Goal: Navigation & Orientation: Find specific page/section

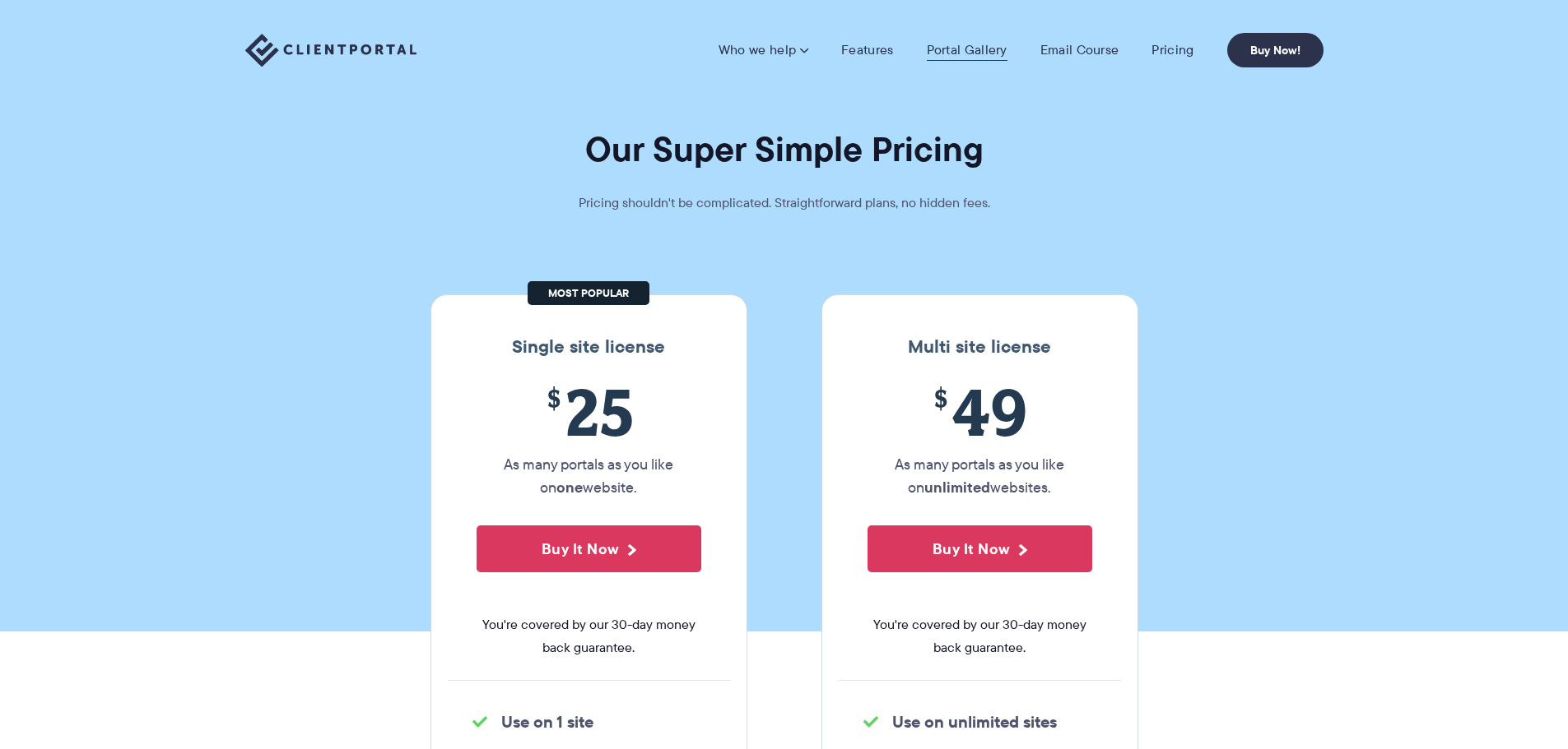
click at [970, 46] on link "Portal Gallery" at bounding box center [968, 50] width 81 height 17
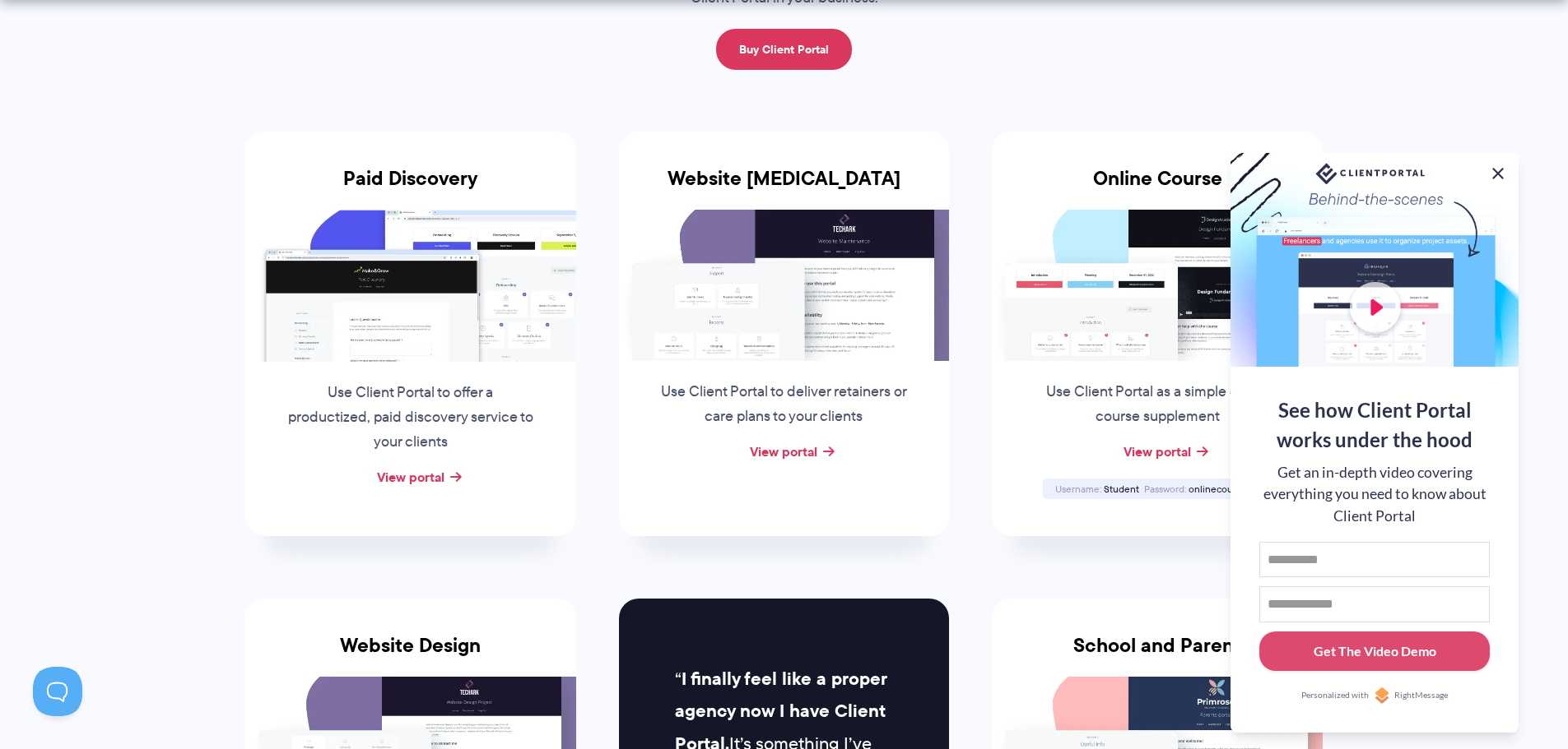
click at [1505, 168] on button at bounding box center [1498, 174] width 20 height 20
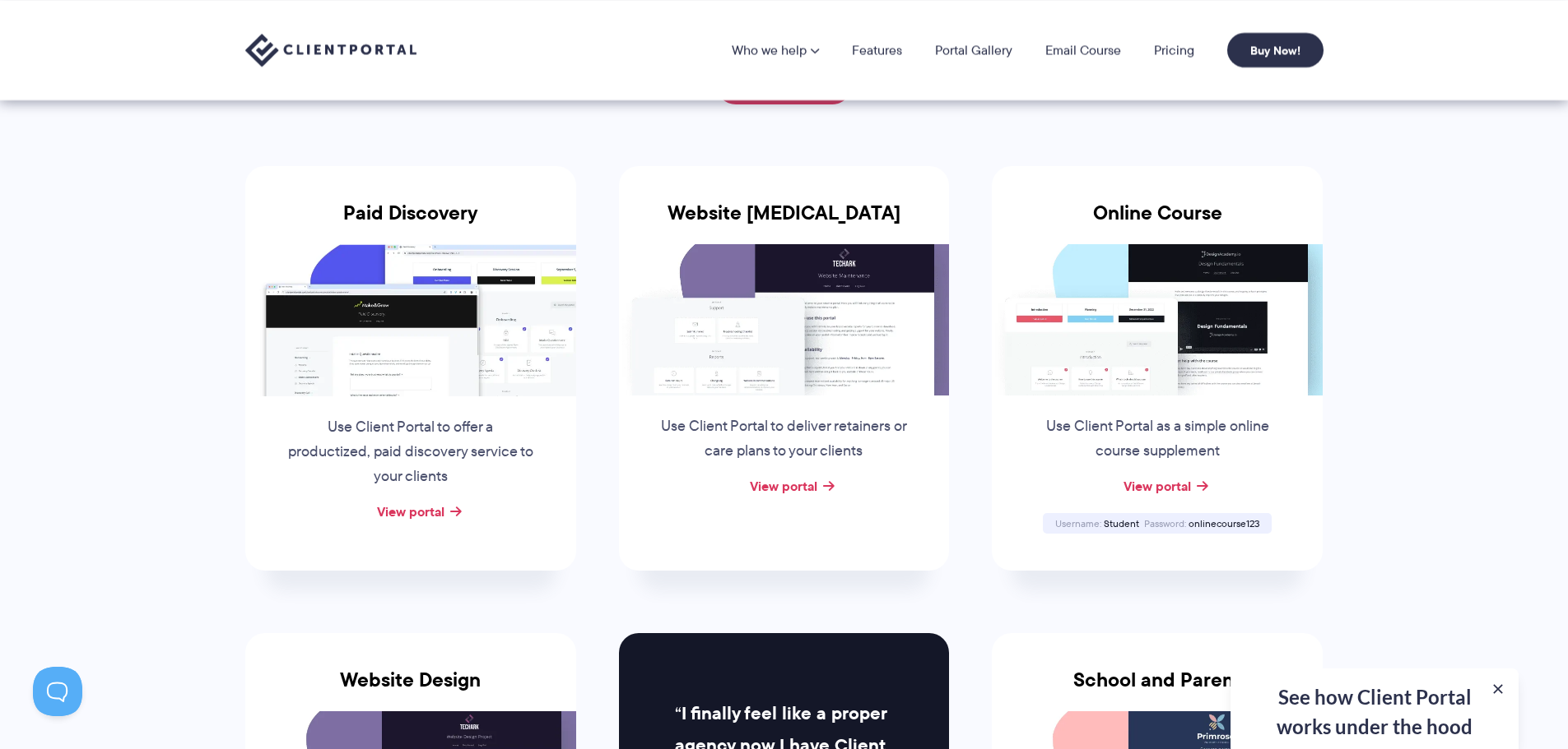
scroll to position [165, 0]
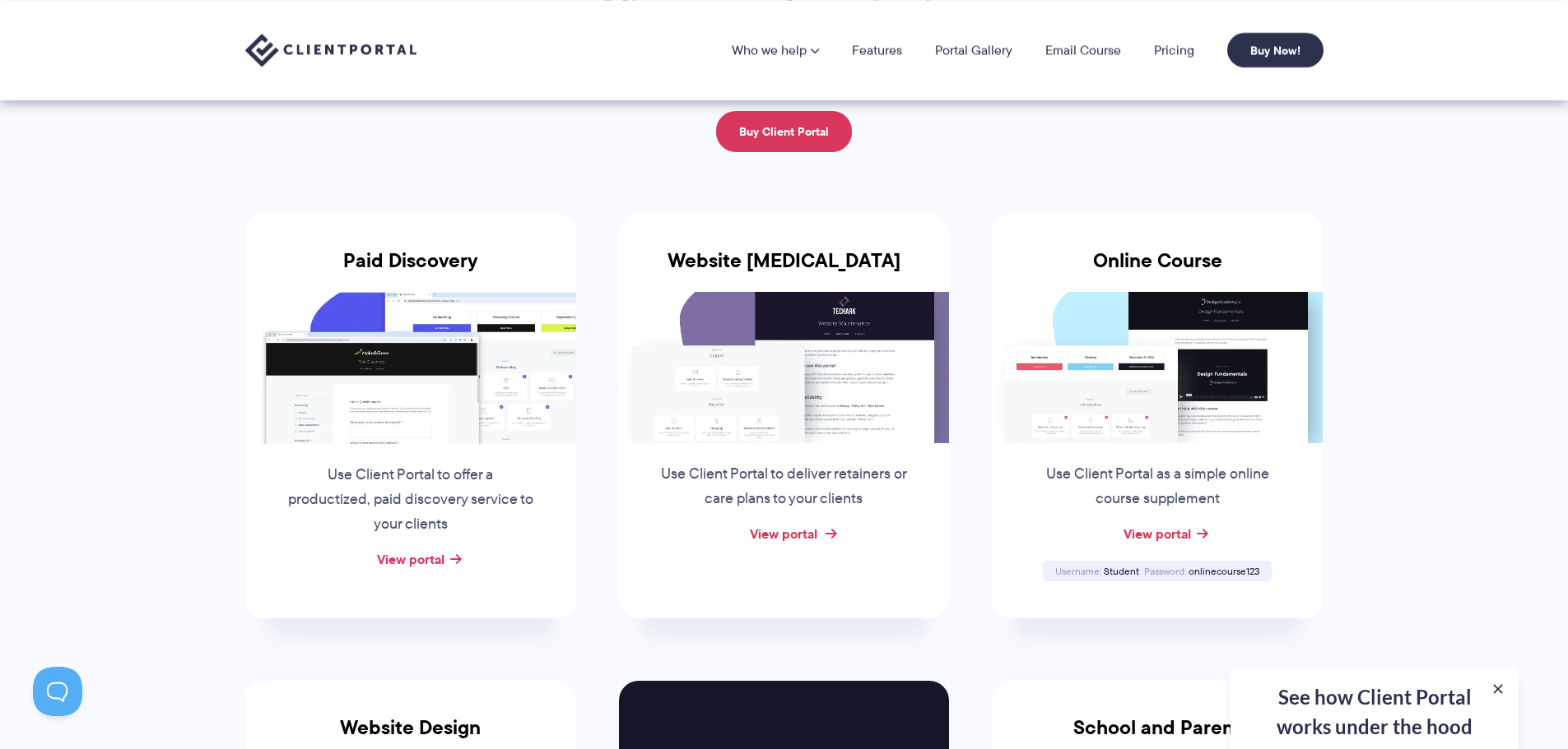
click at [791, 530] on link "View portal" at bounding box center [783, 534] width 67 height 20
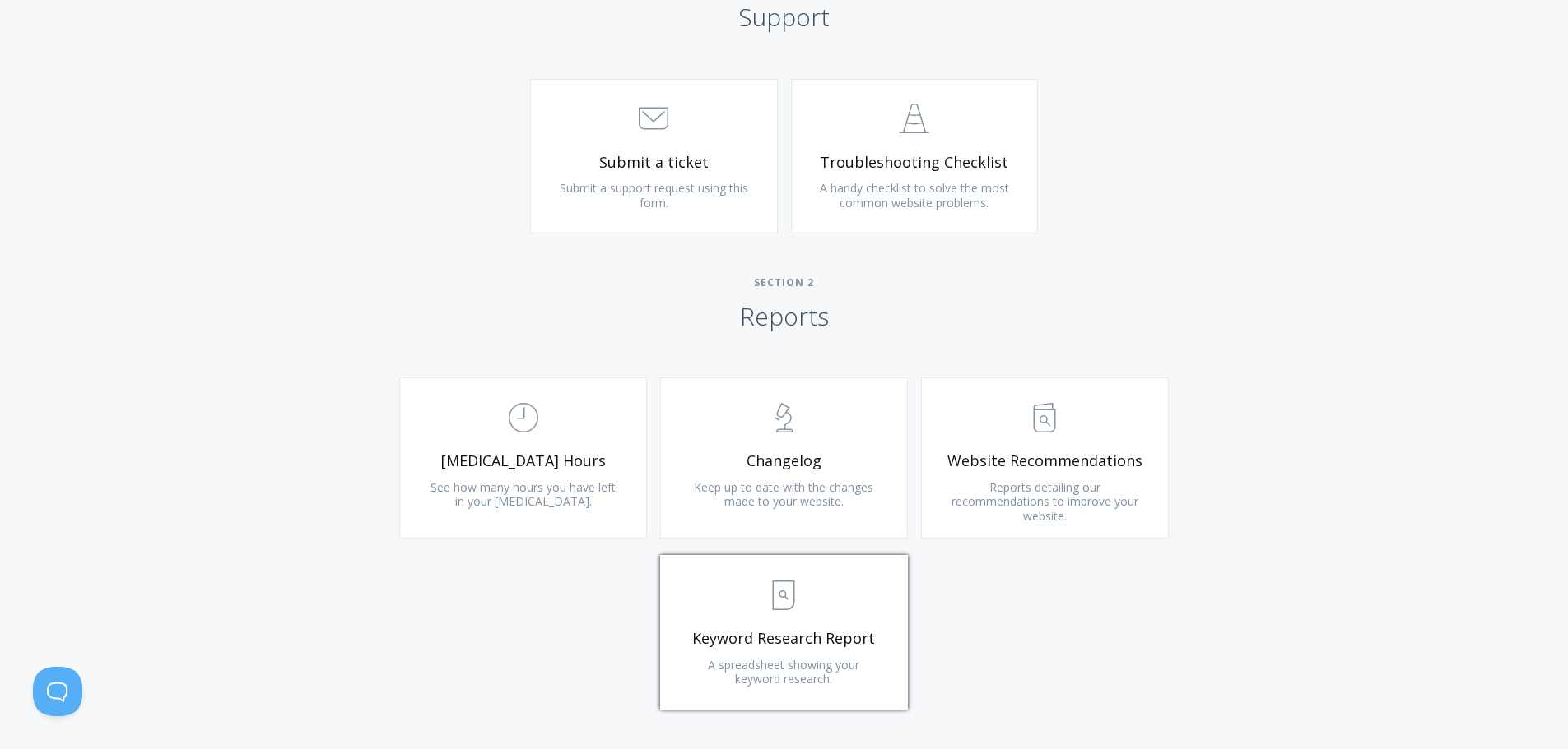
scroll to position [851, 0]
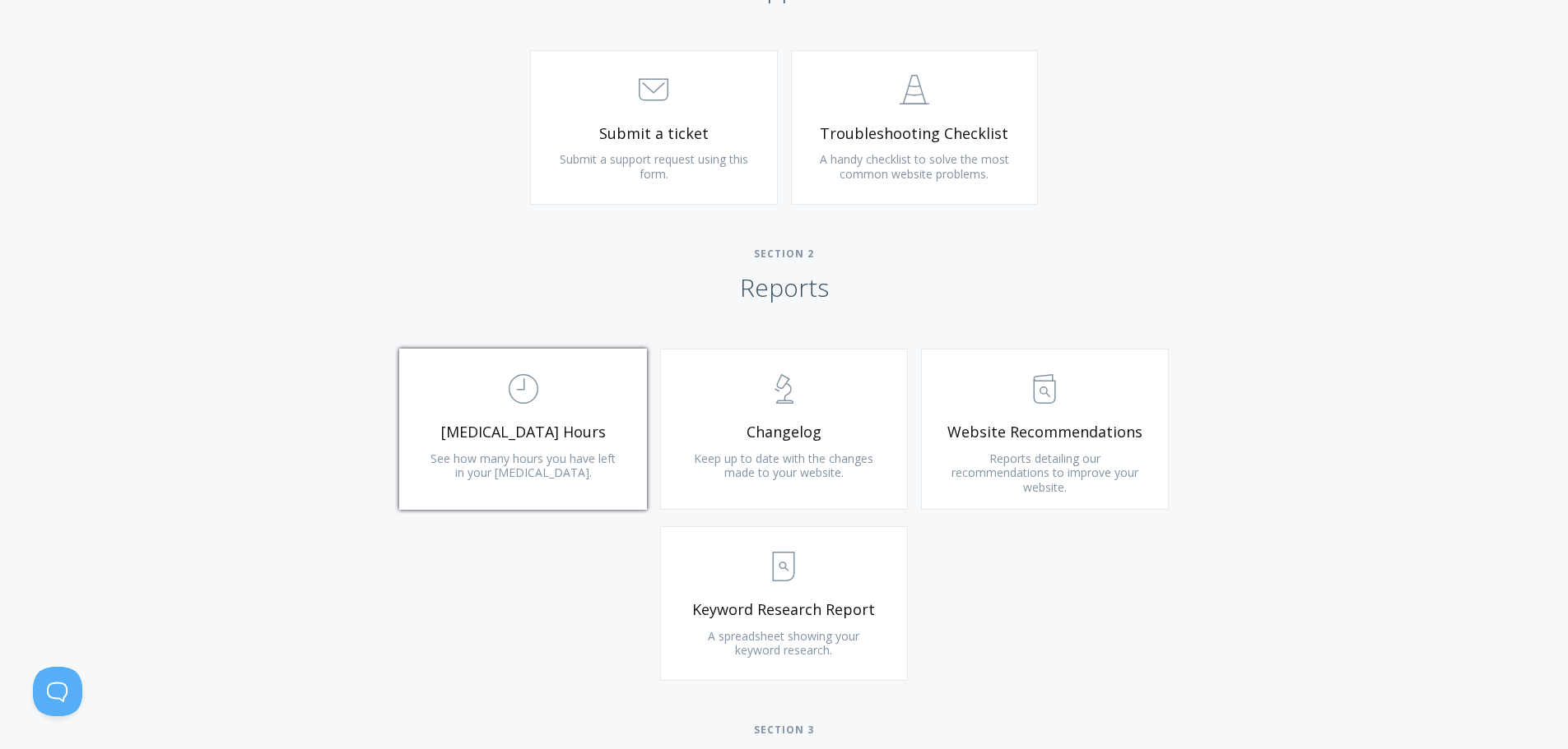
click at [594, 420] on link ".st0{fill:none;stroke:#000000;stroke-width:2;stroke-miterlimit:10;} Untitled-18…" at bounding box center [522, 428] width 248 height 161
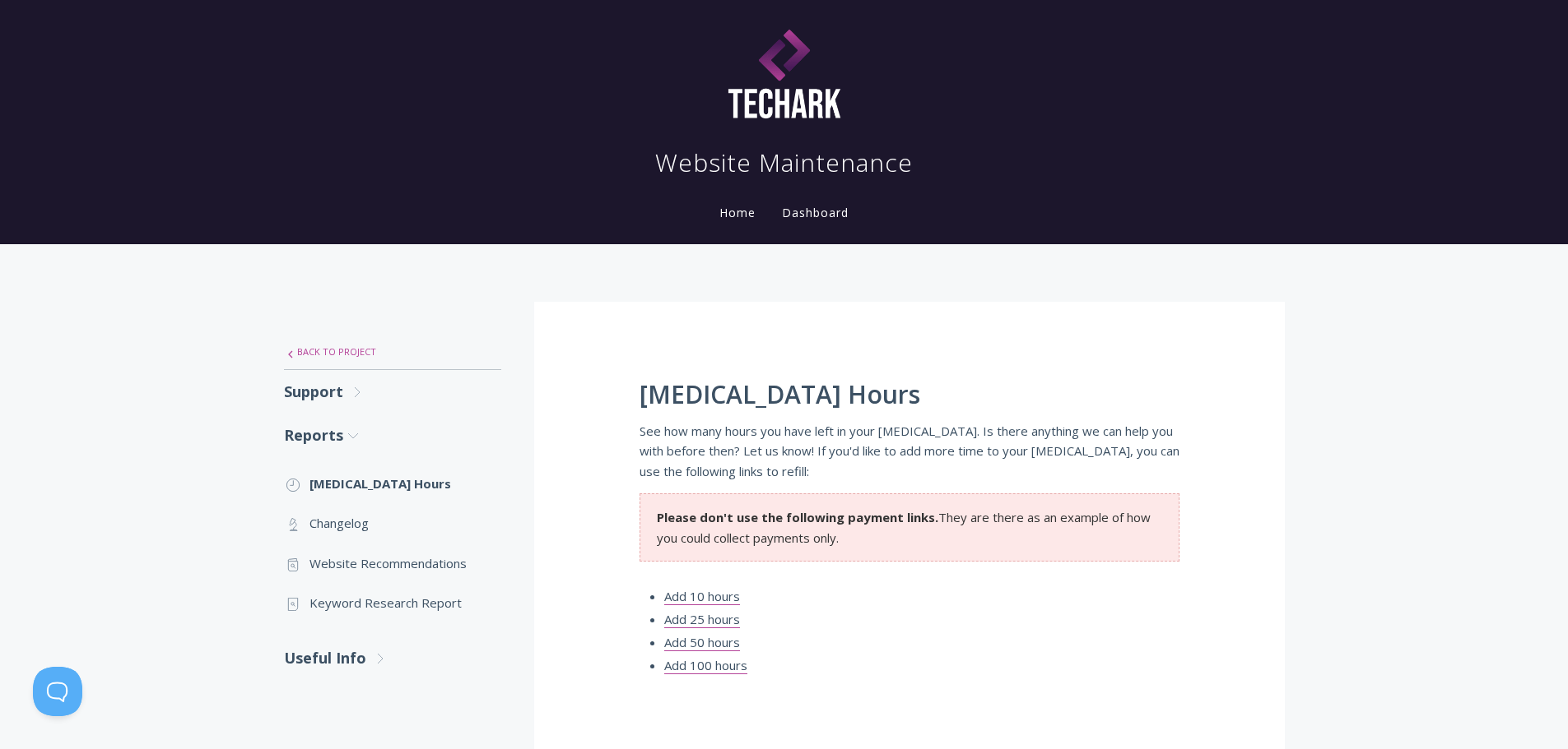
click at [350, 349] on link ".st0{fill:none;stroke:#000000;stroke-width:2;stroke-miterlimit:10;} Untitled-27…" at bounding box center [393, 351] width 217 height 35
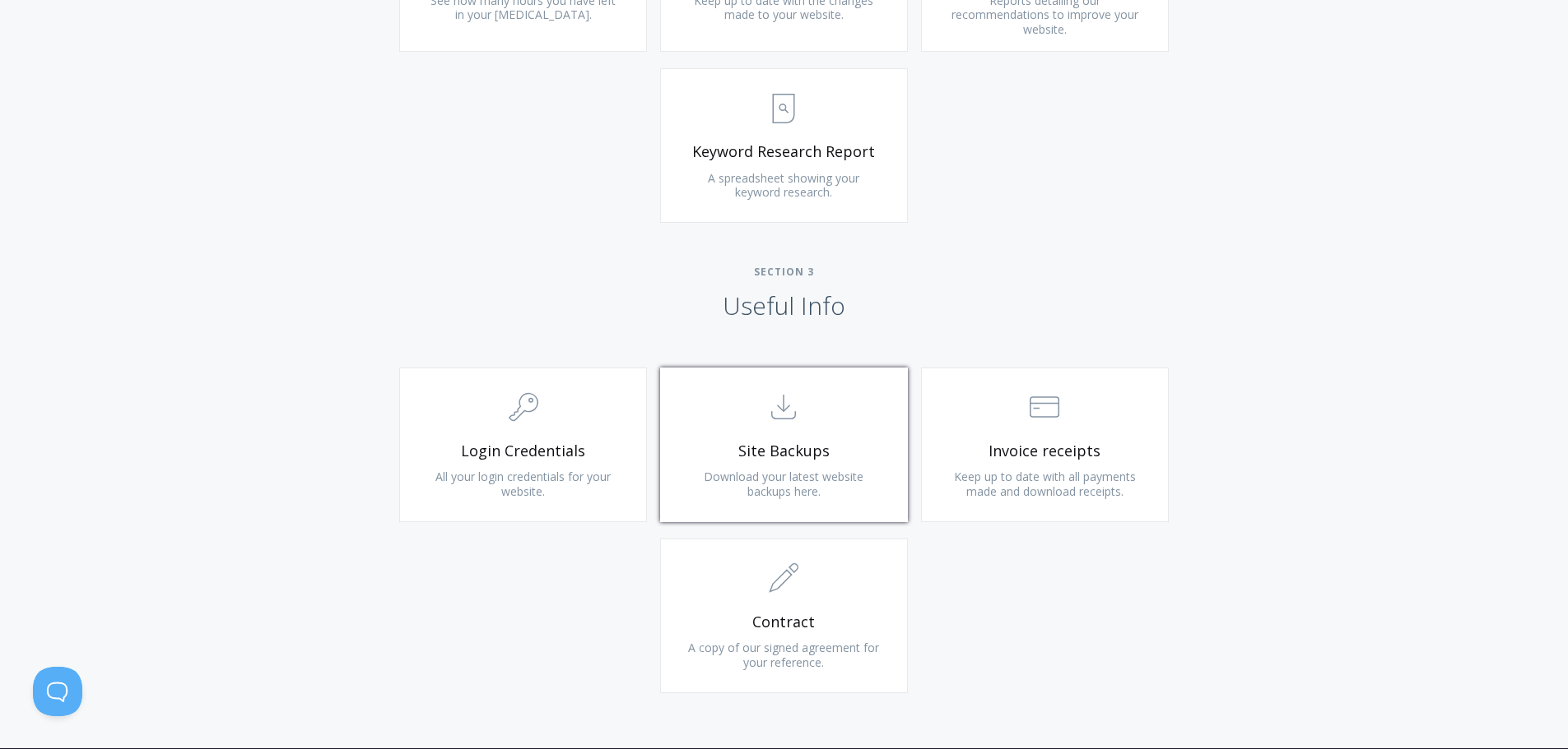
scroll to position [1316, 0]
